Goal: Check status: Check status

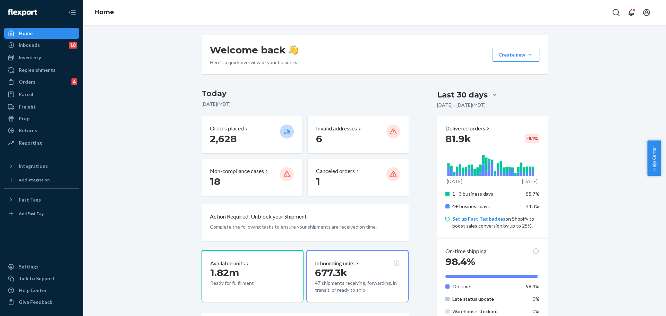
click at [41, 82] on div "Orders 4" at bounding box center [42, 82] width 74 height 10
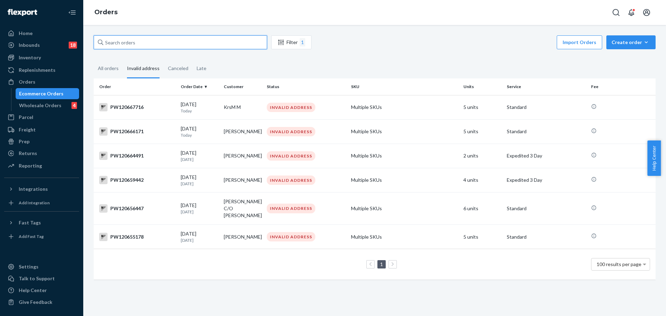
click at [141, 42] on input "text" at bounding box center [180, 42] width 173 height 14
click at [113, 66] on div "All orders" at bounding box center [108, 68] width 21 height 19
click at [94, 59] on input "All orders" at bounding box center [94, 59] width 0 height 0
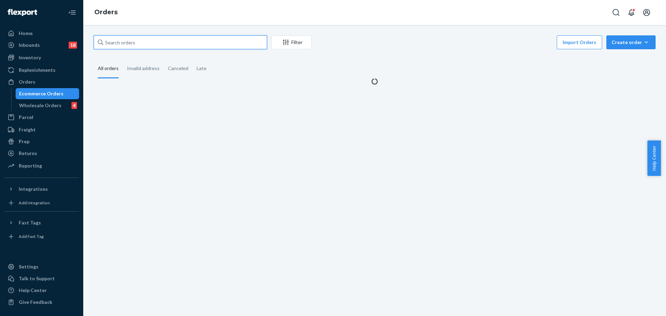
click at [131, 37] on input "text" at bounding box center [180, 42] width 173 height 14
paste input "PW120555106"
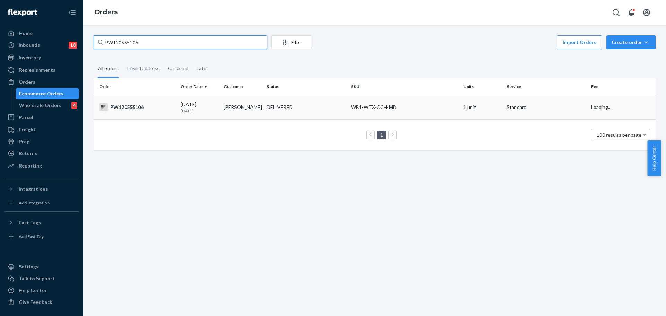
type input "PW120555106"
click at [130, 110] on div "PW120555106" at bounding box center [137, 107] width 76 height 8
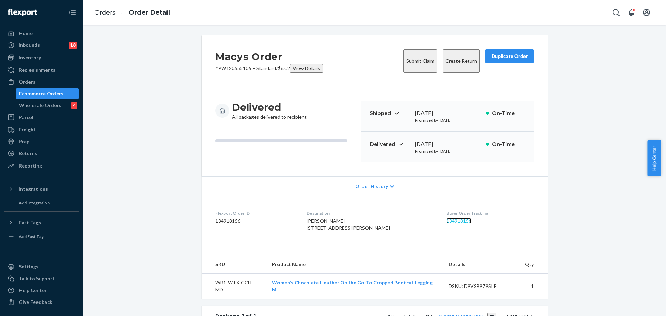
click at [449, 221] on link "134918156" at bounding box center [459, 221] width 25 height 6
